Goal: Task Accomplishment & Management: Manage account settings

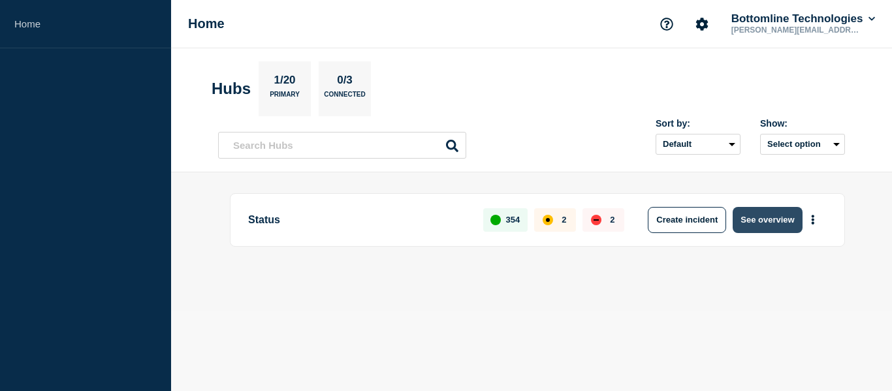
click at [761, 210] on button "See overview" at bounding box center [767, 220] width 69 height 26
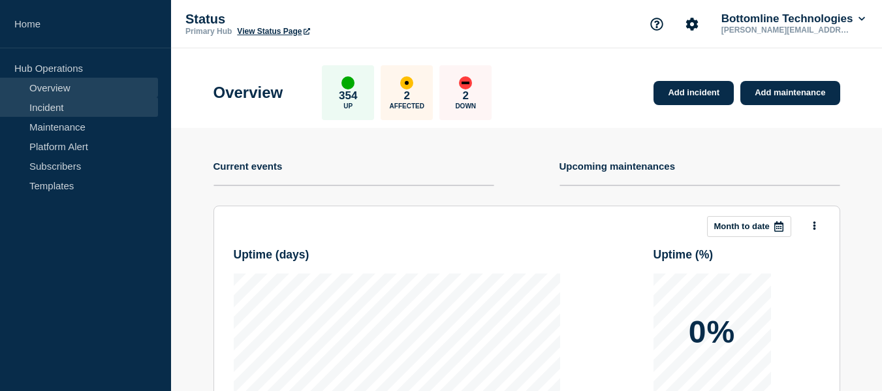
click at [61, 111] on link "Incident" at bounding box center [79, 107] width 158 height 20
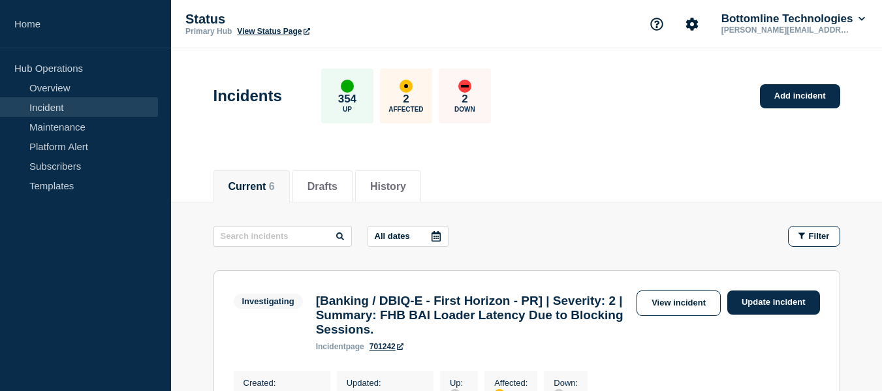
scroll to position [327, 0]
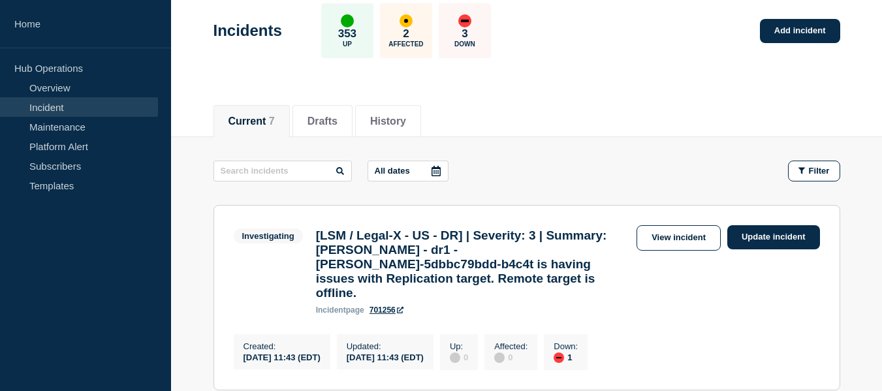
scroll to position [131, 0]
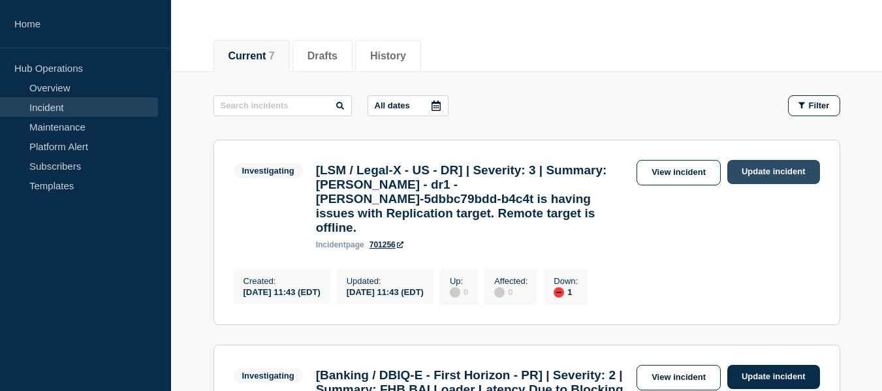
click at [757, 167] on link "Update incident" at bounding box center [773, 172] width 93 height 24
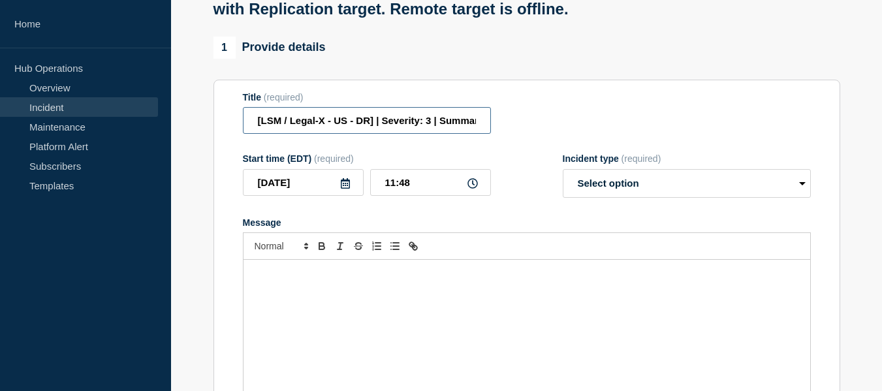
click at [438, 133] on input "[LSM / Legal-X - US - DR] | Severity: 3 | Summary: [PERSON_NAME] - dr1 - [PERSO…" at bounding box center [367, 120] width 248 height 27
paste input "WT-57829"
type input "[LSM / Legal-X - US - DR] | Severity: 3 | WT-57829 | Summary: [PERSON_NAME] - d…"
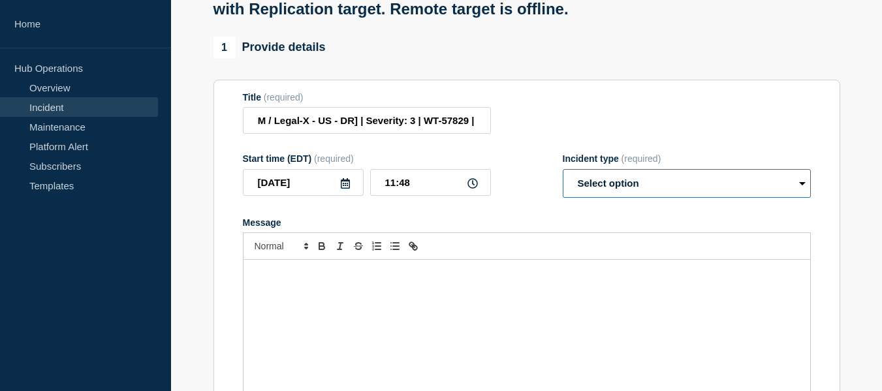
click at [608, 195] on select "Select option Investigating Identified Monitoring Resolved" at bounding box center [687, 183] width 248 height 29
select select "monitoring"
click at [563, 182] on select "Select option Investigating Identified Monitoring Resolved" at bounding box center [687, 183] width 248 height 29
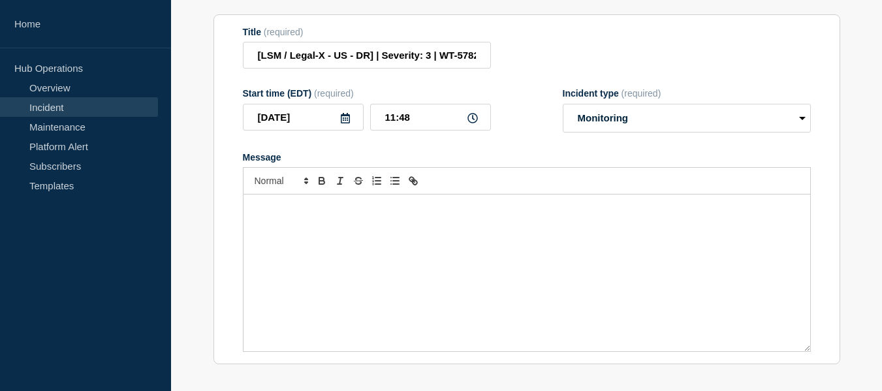
click at [296, 234] on div "Message" at bounding box center [527, 273] width 567 height 157
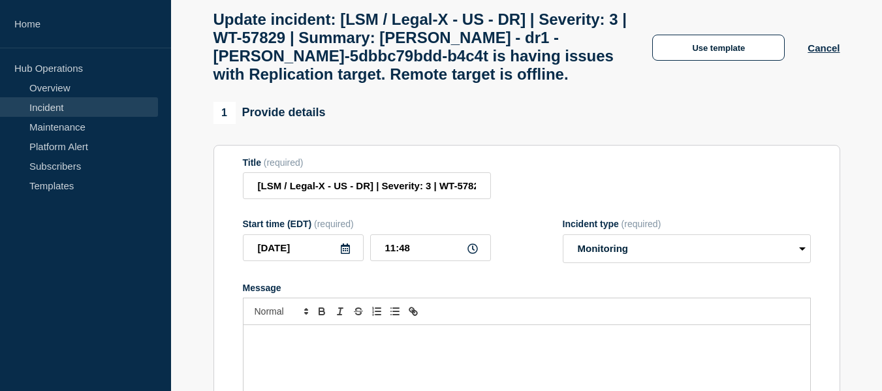
scroll to position [0, 0]
